Goal: Task Accomplishment & Management: Use online tool/utility

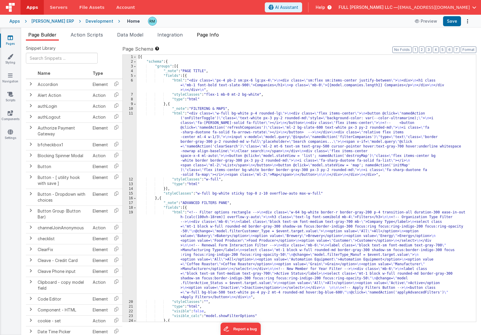
click at [208, 35] on span "Page Info" at bounding box center [208, 35] width 22 height 6
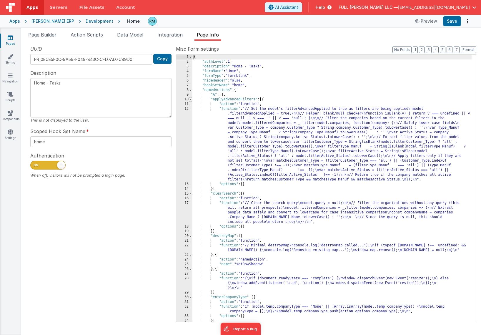
click at [191, 100] on span at bounding box center [190, 99] width 3 height 5
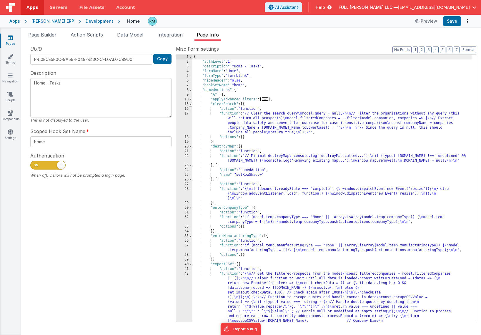
click at [191, 105] on span at bounding box center [190, 104] width 3 height 5
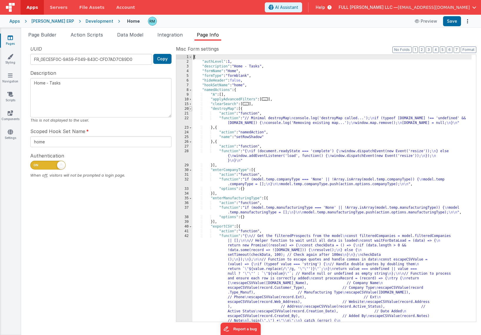
click at [191, 109] on span at bounding box center [190, 109] width 3 height 5
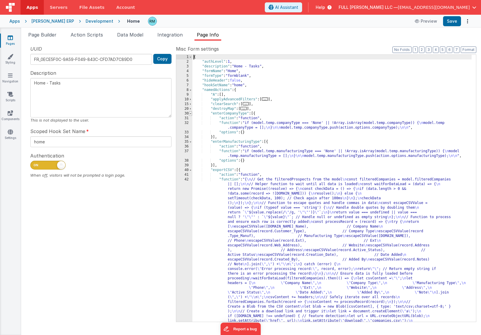
click at [190, 113] on span at bounding box center [190, 113] width 3 height 5
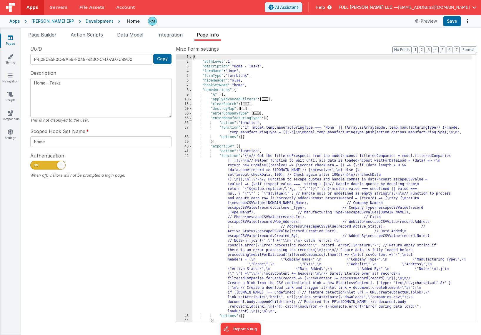
click at [191, 119] on span at bounding box center [190, 118] width 3 height 5
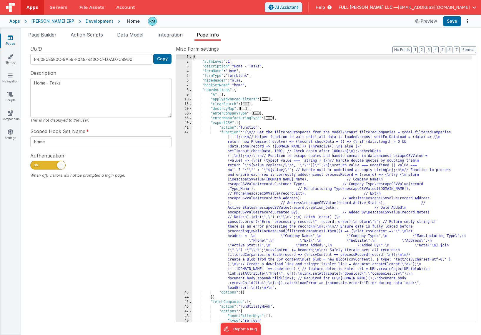
click at [190, 122] on span at bounding box center [190, 123] width 3 height 5
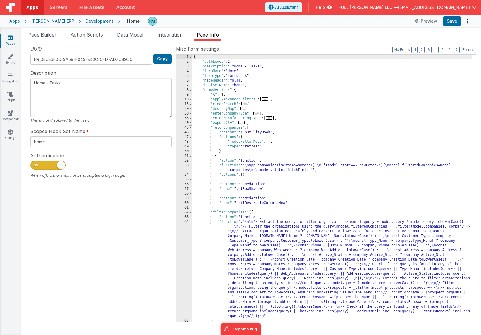
click at [190, 128] on span at bounding box center [190, 127] width 3 height 5
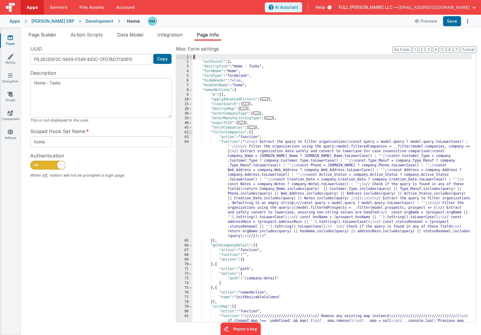
click at [191, 134] on span at bounding box center [190, 132] width 3 height 5
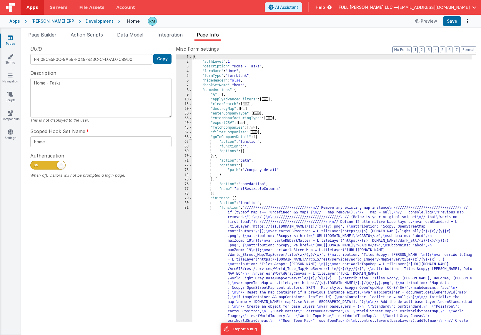
click at [191, 137] on span at bounding box center [190, 137] width 3 height 5
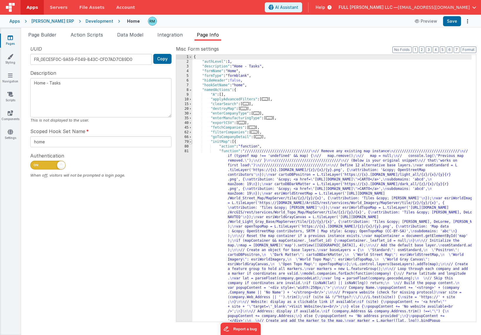
click at [191, 142] on span at bounding box center [190, 141] width 3 height 5
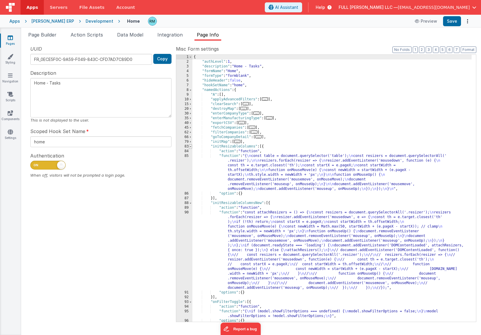
click at [192, 146] on span at bounding box center [190, 146] width 3 height 5
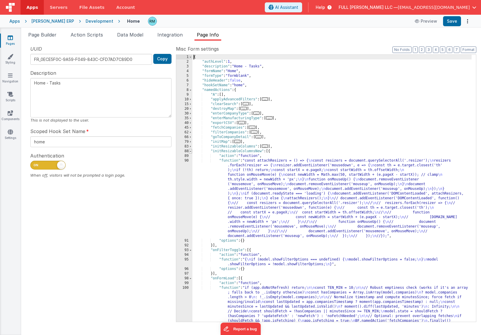
click at [192, 151] on span at bounding box center [190, 151] width 3 height 5
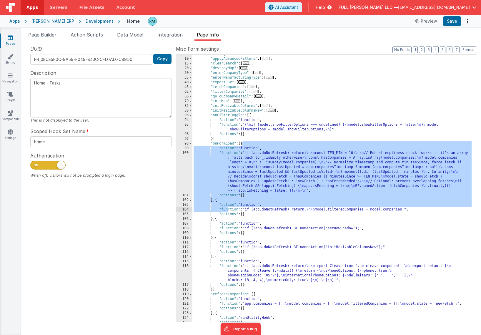
scroll to position [66, 0]
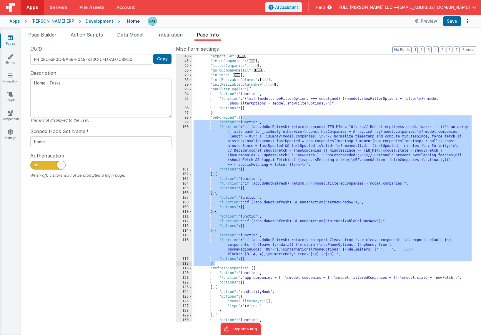
drag, startPoint x: 243, startPoint y: 144, endPoint x: 214, endPoint y: 263, distance: 121.8
click at [214, 263] on div ""exportCSV" : [ ... ] , "fetchCompanies" : [ ... ] , "filterCompanies" : [ ... …" at bounding box center [331, 192] width 279 height 276
click at [213, 264] on div ""exportCSV" : [ ... ] , "fetchCompanies" : [ ... ] , "filterCompanies" : [ ... …" at bounding box center [331, 192] width 279 height 276
drag, startPoint x: 213, startPoint y: 264, endPoint x: 242, endPoint y: 118, distance: 149.4
click at [242, 118] on div ""exportCSV" : [ ... ] , "fetchCompanies" : [ ... ] , "filterCompanies" : [ ... …" at bounding box center [331, 192] width 279 height 276
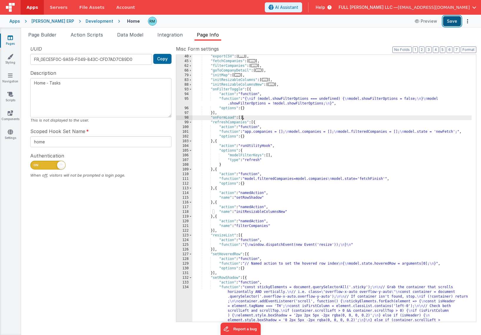
click at [455, 20] on button "Save" at bounding box center [452, 21] width 18 height 10
click at [43, 36] on span "Page Builder" at bounding box center [42, 35] width 28 height 6
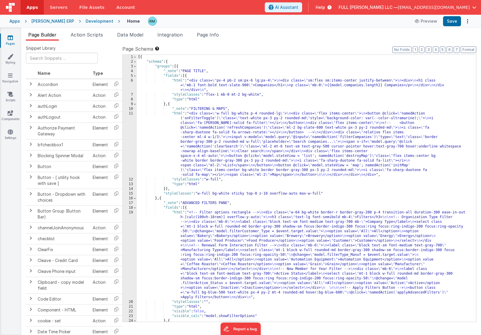
click at [177, 79] on div "[{ "schema" : { "groups" : [{ "_note" : "PAGE TITLE" , "fields" : [{ "html" : "…" at bounding box center [304, 193] width 335 height 276
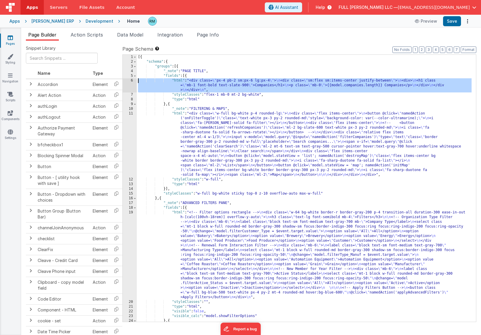
click at [132, 79] on div "6" at bounding box center [130, 85] width 14 height 14
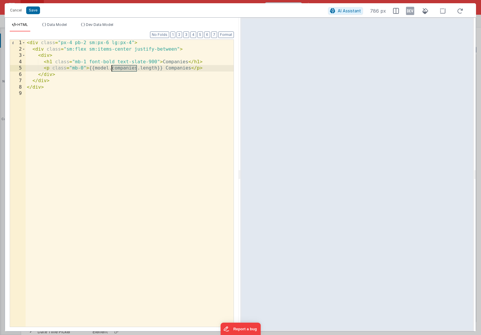
drag, startPoint x: 137, startPoint y: 68, endPoint x: 112, endPoint y: 68, distance: 24.7
click at [112, 68] on div "< div class = "px-4 pb-2 sm:px-6 lg:px-4" > < div class = "sm:flex sm:items-cen…" at bounding box center [130, 190] width 208 height 300
drag, startPoint x: 132, startPoint y: 69, endPoint x: 121, endPoint y: 78, distance: 14.2
click at [132, 69] on div "< div class = "px-4 pb-2 sm:px-6 lg:px-4" > < div class = "sm:flex sm:items-cen…" at bounding box center [130, 190] width 208 height 300
drag, startPoint x: 188, startPoint y: 62, endPoint x: 163, endPoint y: 61, distance: 25.0
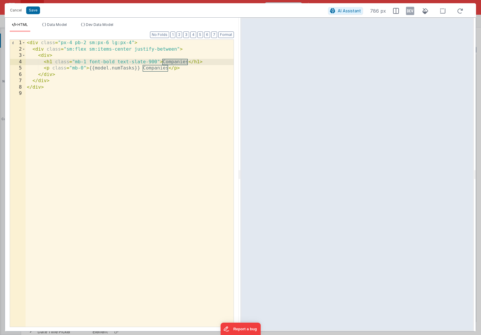
click at [163, 61] on div "< div class = "px-4 pb-2 sm:px-6 lg:px-4" > < div class = "sm:flex sm:items-cen…" at bounding box center [130, 190] width 208 height 300
click at [187, 61] on div "< div class = "px-4 pb-2 sm:px-6 lg:px-4" > < div class = "sm:flex sm:items-cen…" at bounding box center [130, 190] width 208 height 300
drag, startPoint x: 188, startPoint y: 61, endPoint x: 163, endPoint y: 61, distance: 25.3
click at [163, 61] on div "< div class = "px-4 pb-2 sm:px-6 lg:px-4" > < div class = "sm:flex sm:items-cen…" at bounding box center [130, 190] width 208 height 300
drag, startPoint x: 168, startPoint y: 69, endPoint x: 144, endPoint y: 68, distance: 24.7
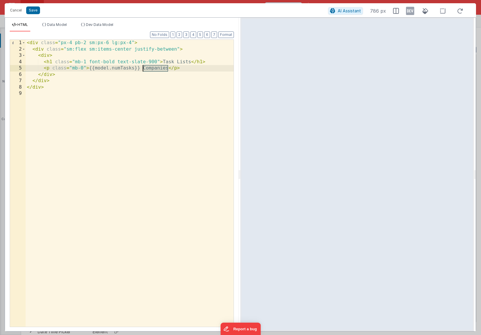
click at [144, 68] on div "< div class = "px-4 pb-2 sm:px-6 lg:px-4" > < div class = "sm:flex sm:items-cen…" at bounding box center [130, 190] width 208 height 300
click at [33, 11] on button "Save" at bounding box center [33, 10] width 14 height 8
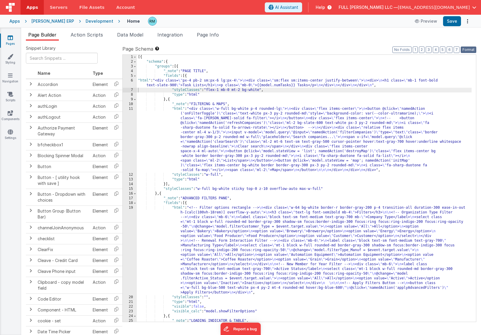
click at [465, 49] on button "Format" at bounding box center [469, 49] width 16 height 6
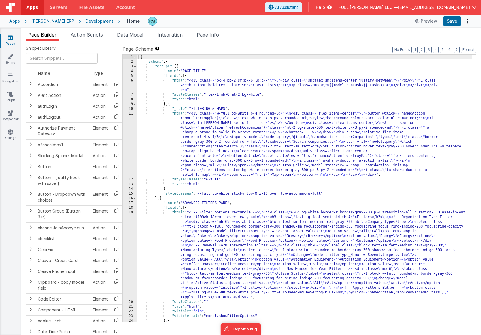
click at [454, 26] on div "Apps [PERSON_NAME] ERP Development Home Preview Save" at bounding box center [240, 21] width 481 height 13
click at [453, 24] on button "Save" at bounding box center [452, 21] width 18 height 10
click at [177, 81] on div "[{ "schema" : { "groups" : [{ "_note" : "PAGE TITLE" , "fields" : [{ "html" : "…" at bounding box center [304, 193] width 335 height 276
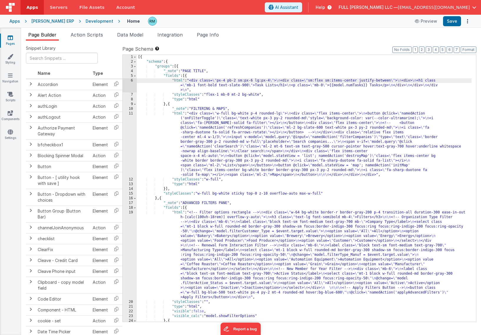
click at [132, 81] on div "6" at bounding box center [130, 85] width 14 height 14
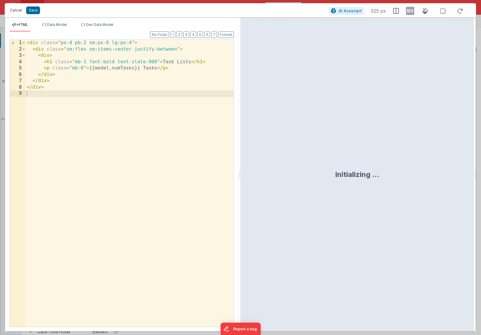
click at [14, 12] on button "Cancel" at bounding box center [16, 10] width 18 height 8
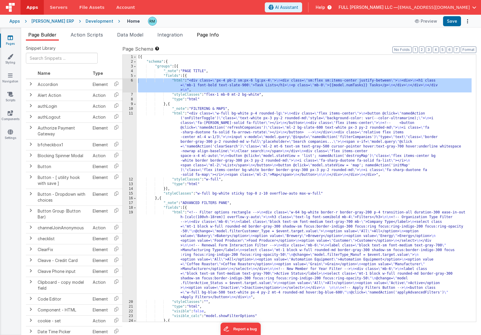
click at [212, 34] on span "Page Info" at bounding box center [208, 35] width 22 height 6
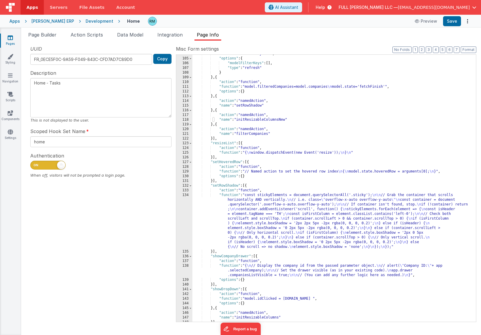
scroll to position [0, 0]
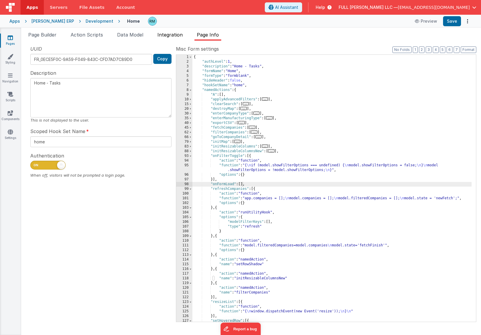
click at [178, 35] on span "Integration" at bounding box center [169, 35] width 25 height 6
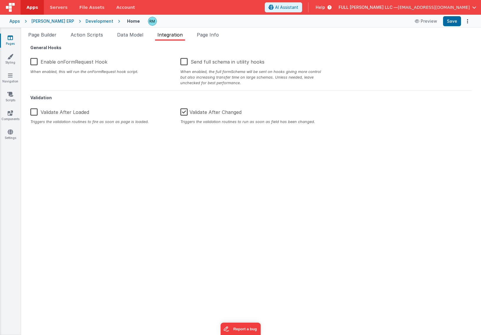
click at [35, 61] on label "Enable onFormRequest Hook" at bounding box center [68, 60] width 77 height 13
click at [0, 0] on input "Enable onFormRequest Hook" at bounding box center [0, 0] width 0 height 0
click at [453, 19] on button "Save" at bounding box center [452, 21] width 18 height 10
click at [56, 36] on span "Page Builder" at bounding box center [42, 35] width 28 height 6
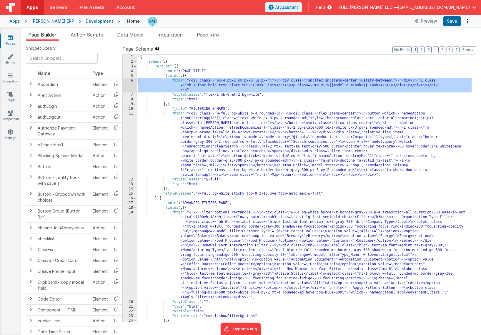
click at [177, 80] on div "[{ "schema" : { "groups" : [{ "_note" : "PAGE TITLE" , "fields" : [{ "html" : "…" at bounding box center [304, 193] width 335 height 276
click at [132, 79] on div "6" at bounding box center [130, 85] width 14 height 14
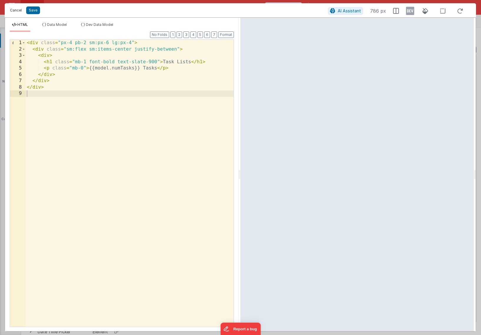
click at [20, 11] on button "Cancel" at bounding box center [16, 10] width 18 height 8
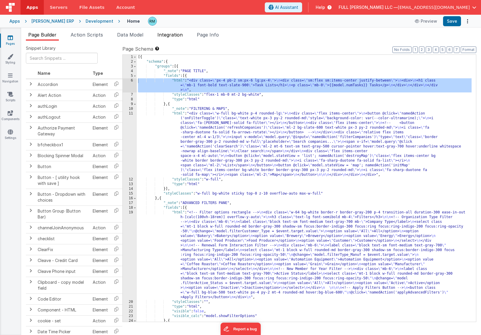
click at [173, 34] on span "Integration" at bounding box center [169, 35] width 25 height 6
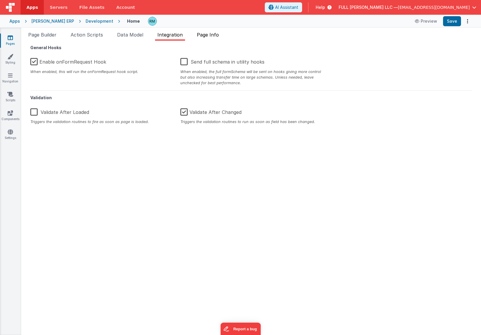
click at [202, 36] on span "Page Info" at bounding box center [208, 35] width 22 height 6
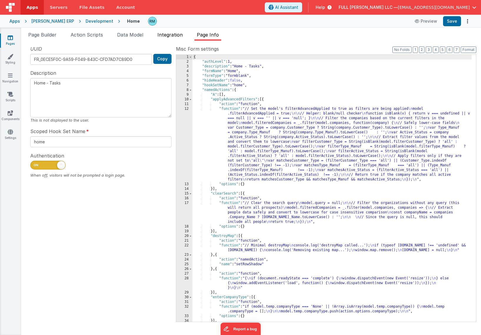
click at [169, 36] on span "Integration" at bounding box center [169, 35] width 25 height 6
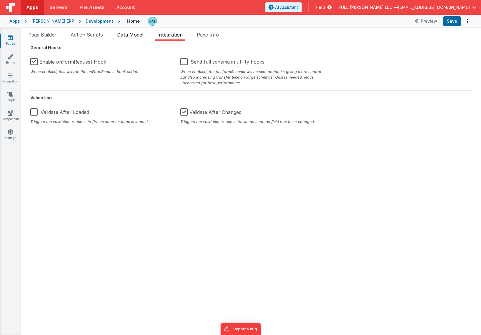
click at [134, 36] on span "Data Model" at bounding box center [130, 35] width 26 height 6
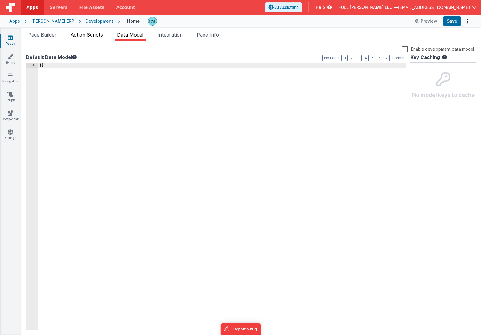
click at [98, 36] on span "Action Scripts" at bounding box center [87, 35] width 32 height 6
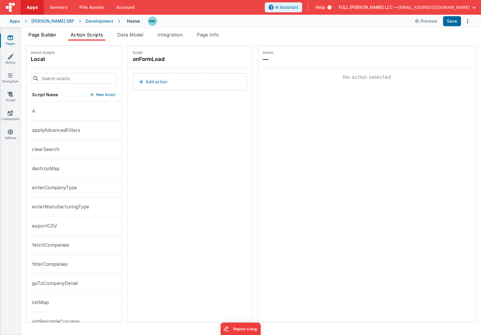
click at [56, 36] on span "Page Builder" at bounding box center [42, 35] width 28 height 6
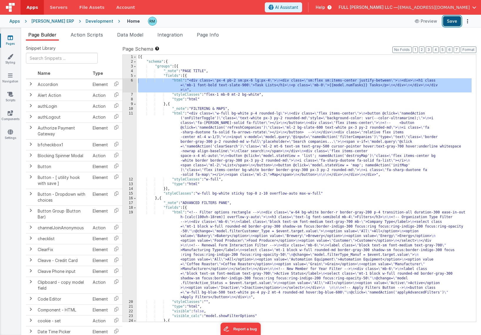
click at [450, 22] on button "Save" at bounding box center [452, 21] width 18 height 10
